Goal: Check status: Check status

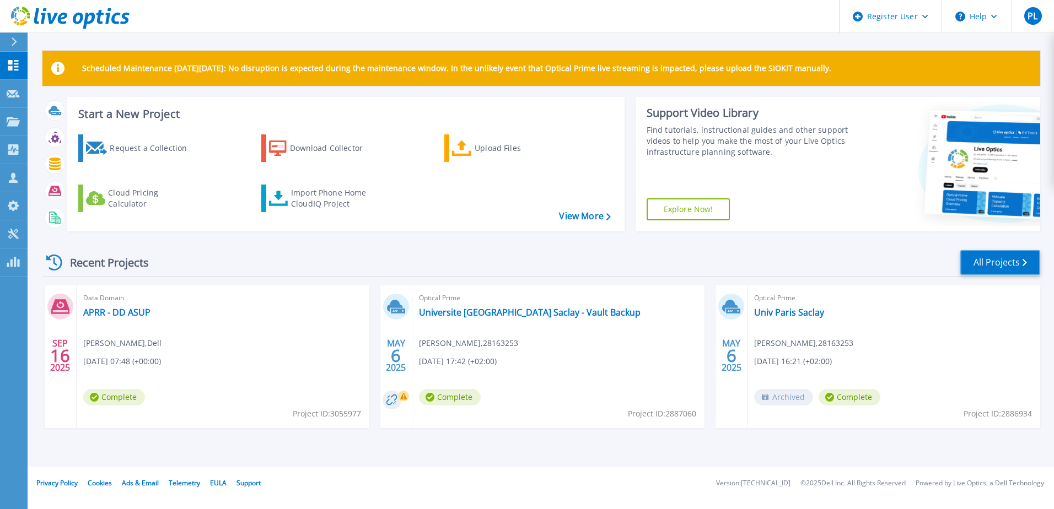
click at [1011, 259] on link "All Projects" at bounding box center [1000, 262] width 80 height 25
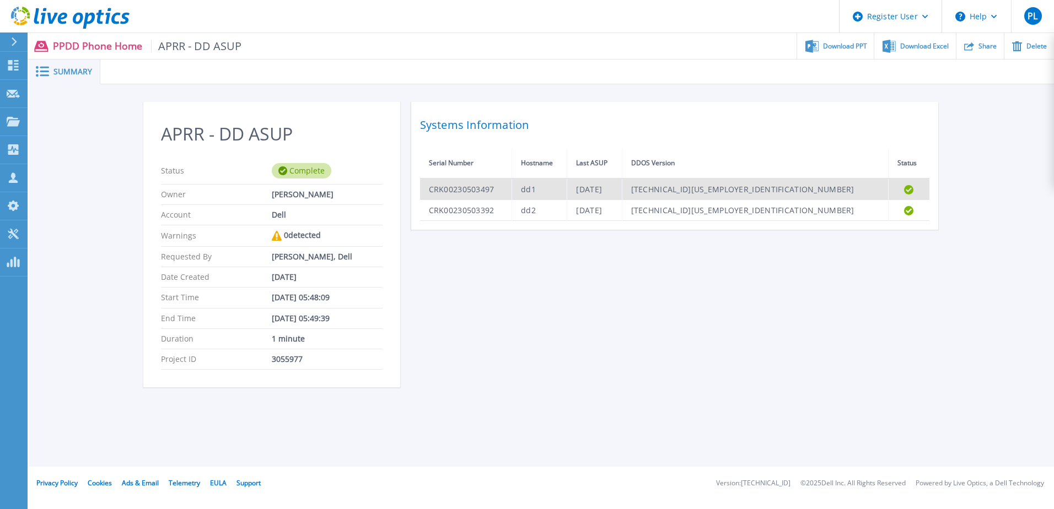
click at [465, 194] on td "CRK00230503497" at bounding box center [466, 190] width 92 height 22
click at [475, 189] on td "CRK00230503497" at bounding box center [466, 190] width 92 height 22
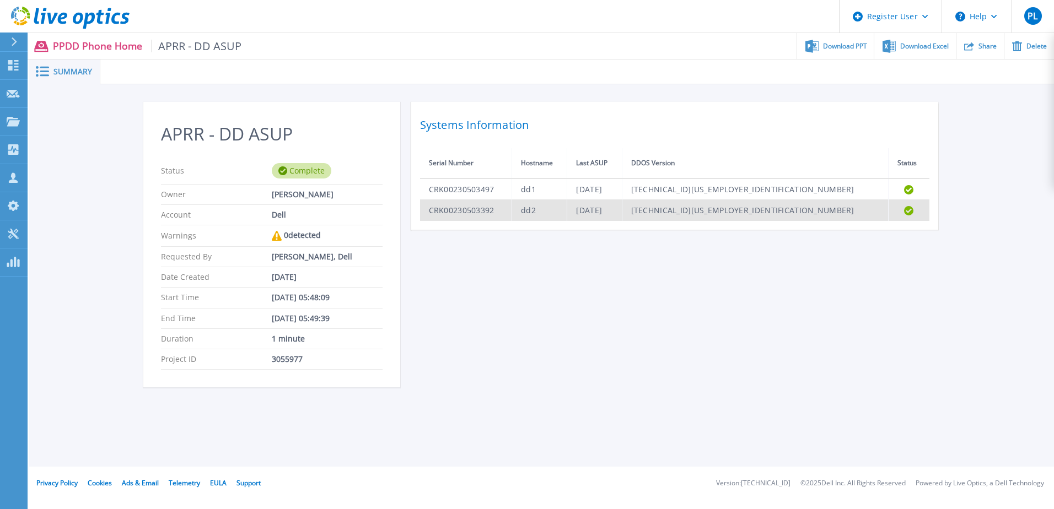
click at [473, 209] on td "CRK00230503392" at bounding box center [466, 210] width 92 height 21
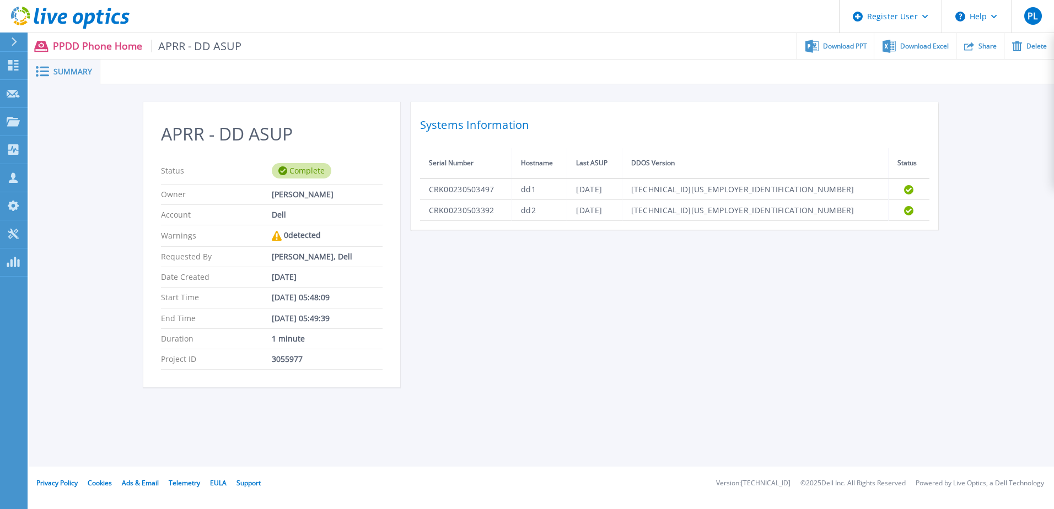
click at [290, 170] on div "Complete" at bounding box center [302, 170] width 60 height 15
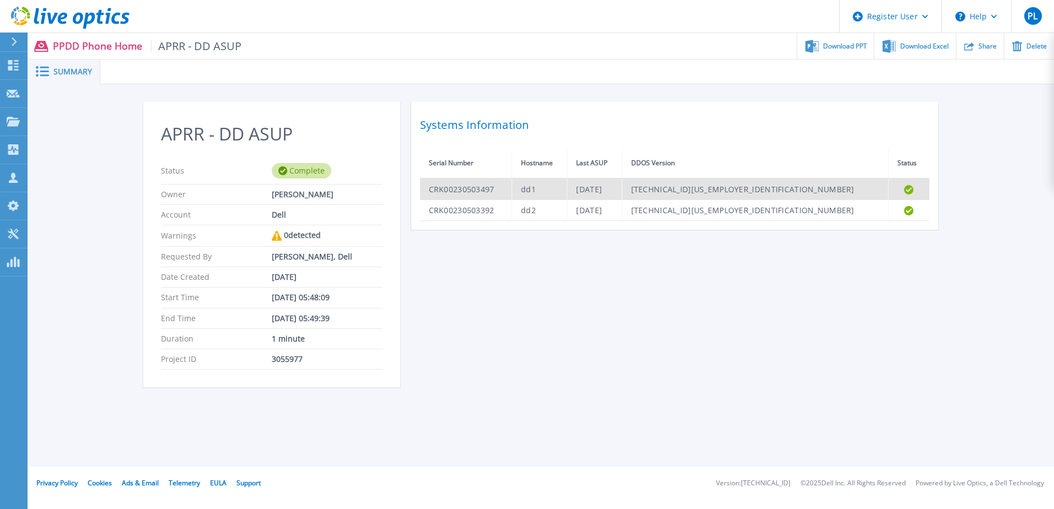
drag, startPoint x: 824, startPoint y: 190, endPoint x: 915, endPoint y: 193, distance: 91.6
click at [824, 190] on td "7.13.0.20-1082704" at bounding box center [755, 190] width 266 height 22
click at [908, 187] on icon at bounding box center [908, 189] width 9 height 9
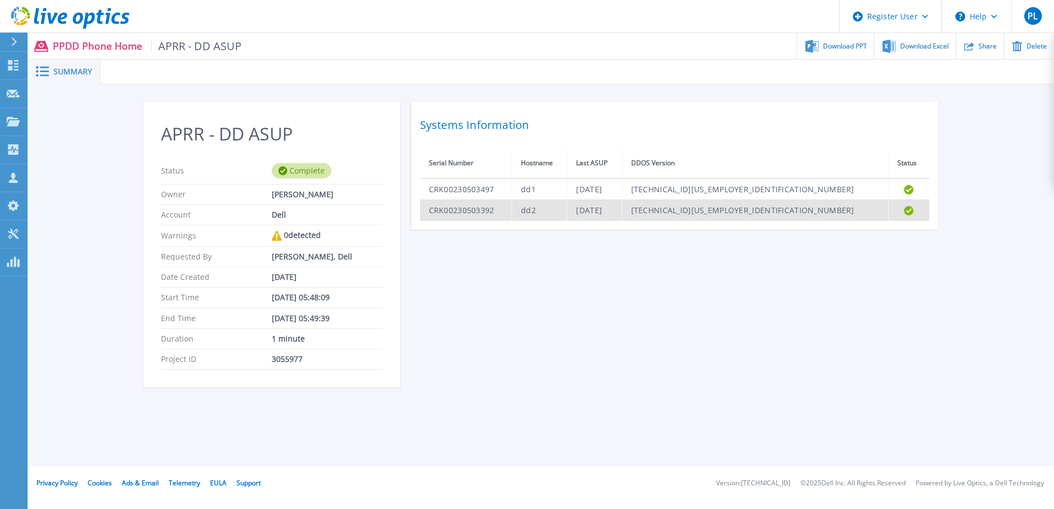
click at [901, 204] on td "Completed" at bounding box center [908, 210] width 41 height 21
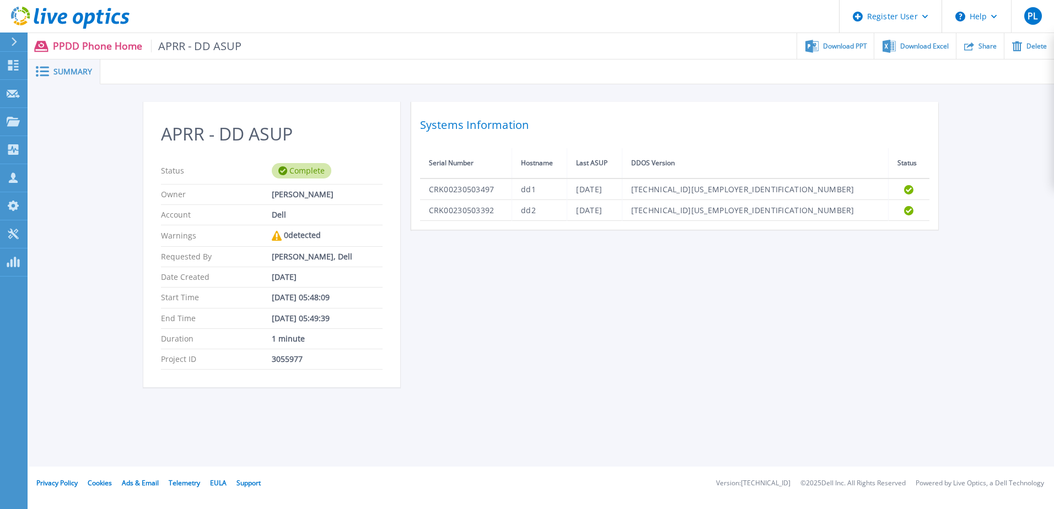
click at [303, 348] on div "Duration 1 minute" at bounding box center [272, 339] width 222 height 20
drag, startPoint x: 298, startPoint y: 214, endPoint x: 298, endPoint y: 205, distance: 8.8
click at [298, 210] on div "Account Dell" at bounding box center [272, 215] width 222 height 20
drag, startPoint x: 294, startPoint y: 170, endPoint x: 292, endPoint y: 180, distance: 9.5
click at [293, 177] on div "Complete" at bounding box center [302, 170] width 60 height 15
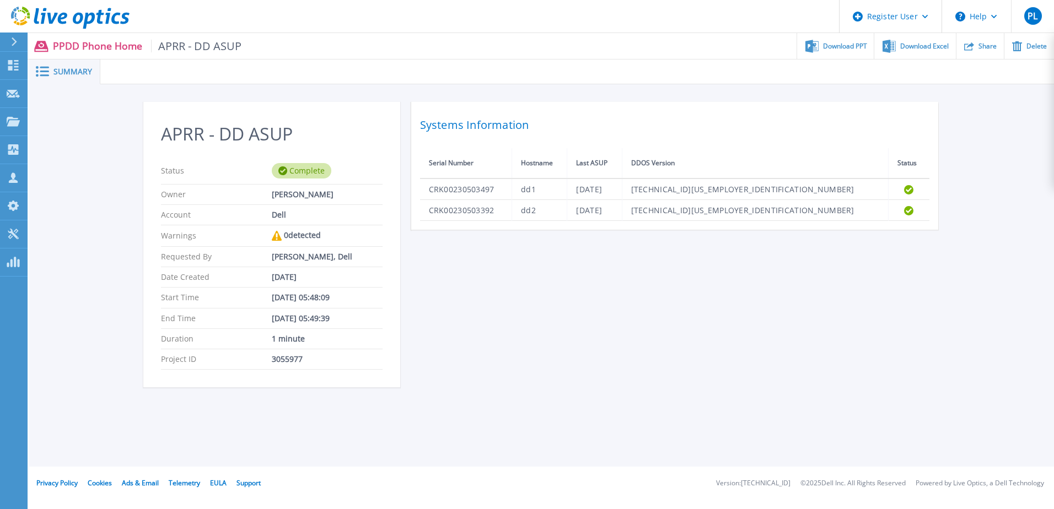
drag, startPoint x: 292, startPoint y: 222, endPoint x: 289, endPoint y: 280, distance: 57.4
click at [292, 223] on div "Account Dell" at bounding box center [272, 215] width 222 height 20
click at [289, 281] on div "Sep 16, 2025" at bounding box center [327, 277] width 111 height 9
drag, startPoint x: 52, startPoint y: 63, endPoint x: 42, endPoint y: 70, distance: 11.5
click at [51, 63] on div "Summary" at bounding box center [64, 72] width 71 height 25
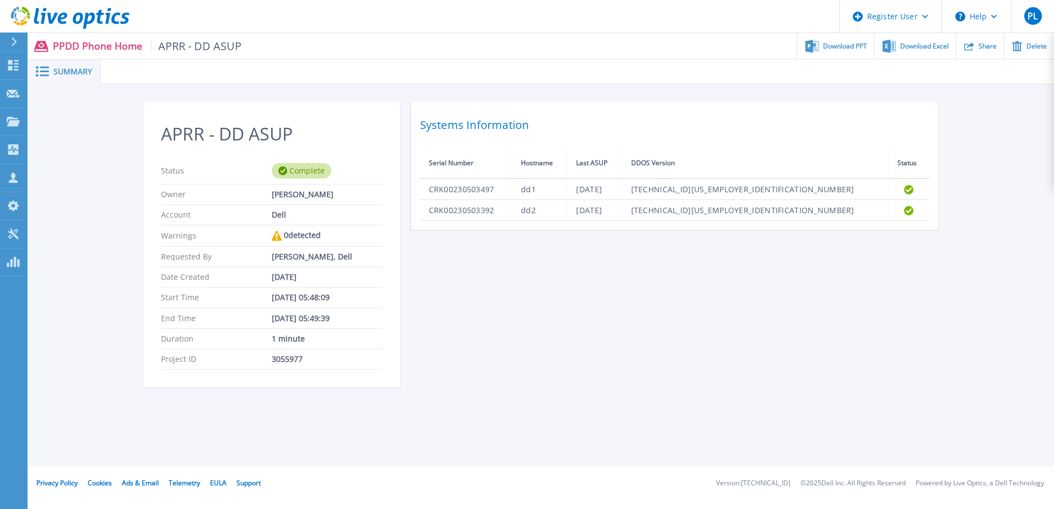
click at [77, 45] on p "PPDD Phone Home APRR - DD ASUP" at bounding box center [147, 46] width 189 height 13
click at [175, 45] on span "APRR - DD ASUP" at bounding box center [196, 46] width 91 height 13
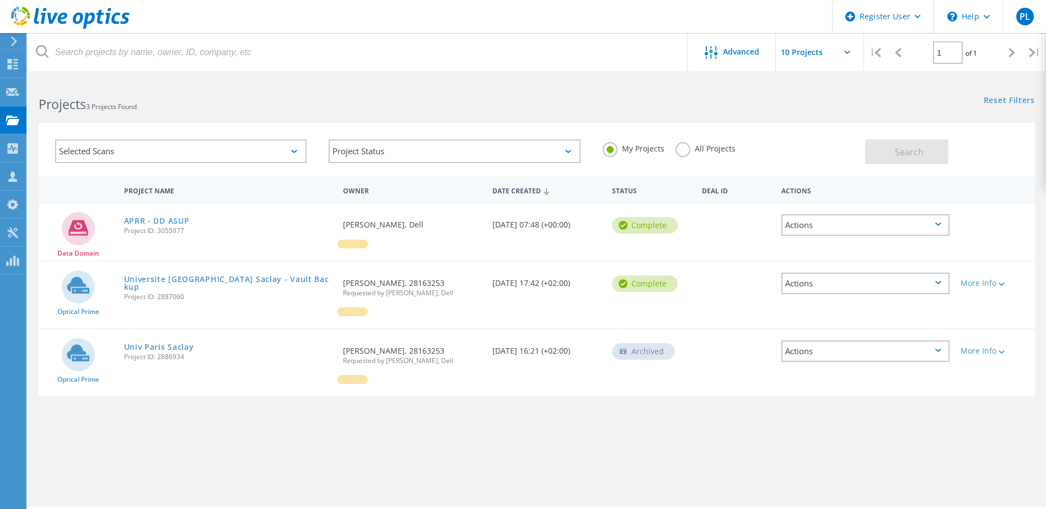
click at [939, 226] on icon at bounding box center [938, 224] width 6 height 3
click at [986, 222] on div at bounding box center [995, 217] width 80 height 29
